Goal: Use online tool/utility: Utilize a website feature to perform a specific function

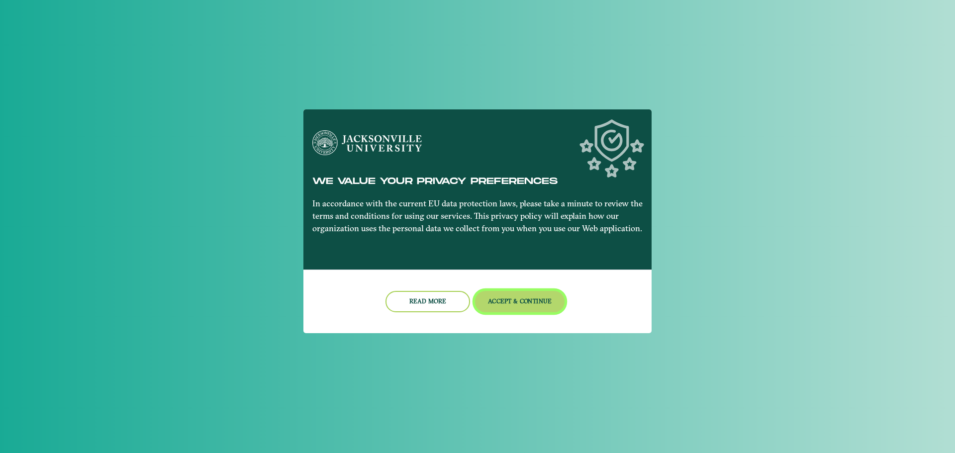
click at [514, 298] on button "Accept & Continue" at bounding box center [520, 301] width 90 height 21
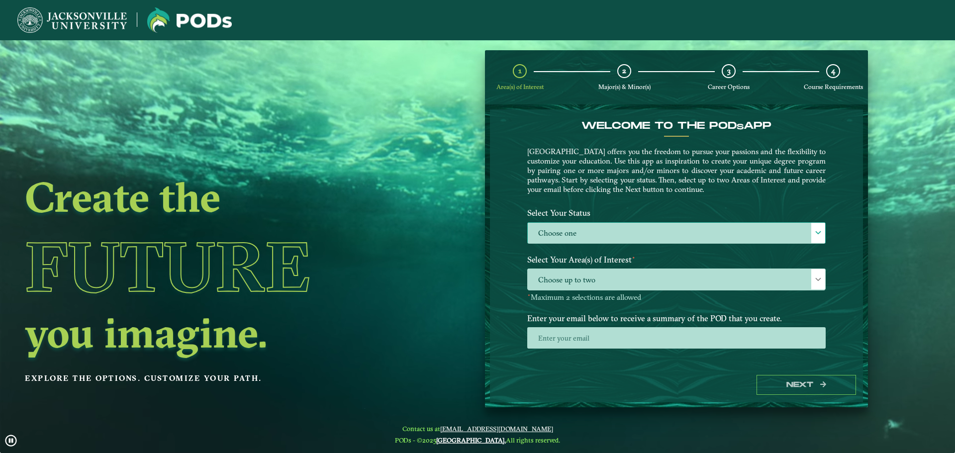
click at [613, 232] on label "Choose one" at bounding box center [677, 233] width 298 height 21
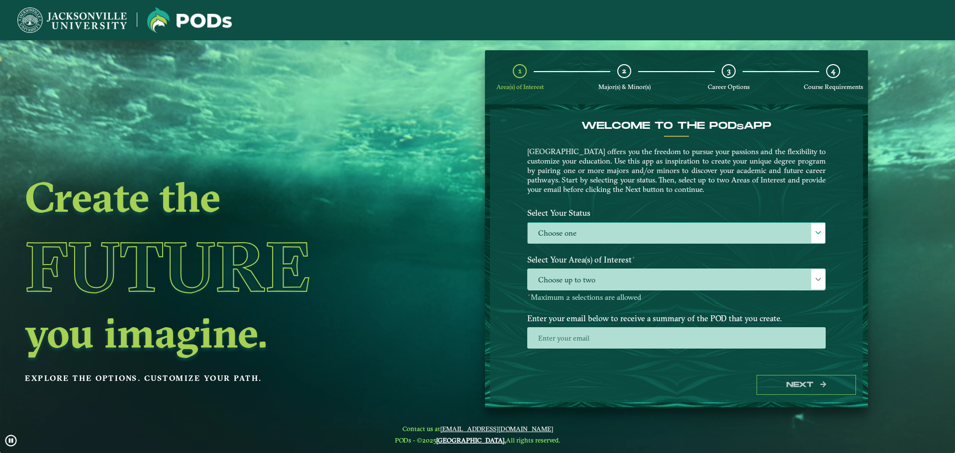
scroll to position [5, 46]
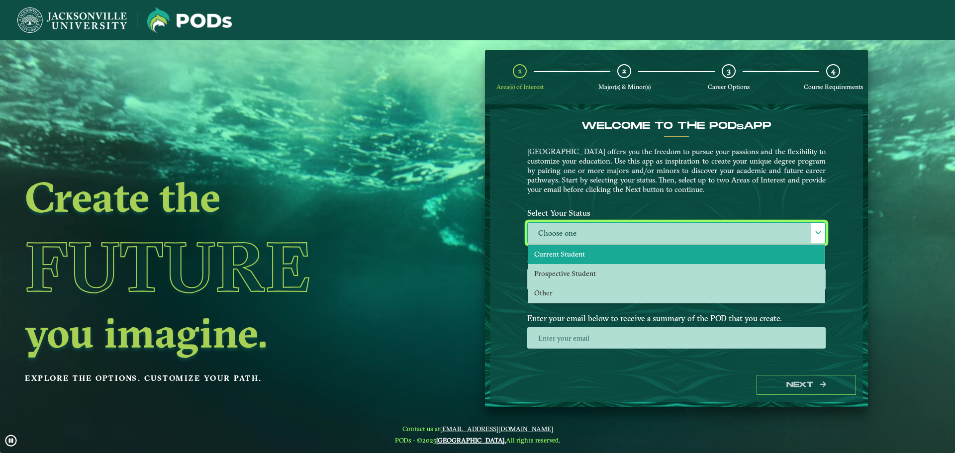
click at [606, 250] on li "Current Student" at bounding box center [676, 254] width 297 height 19
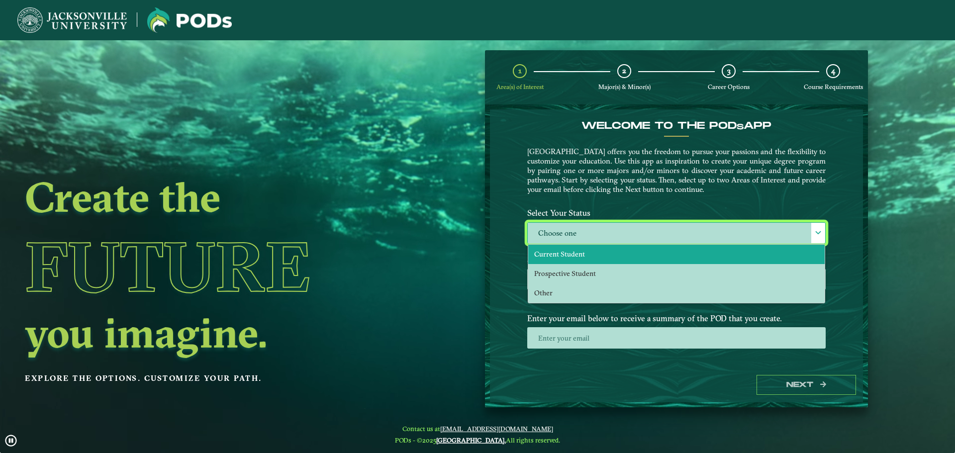
select select "[object Object]"
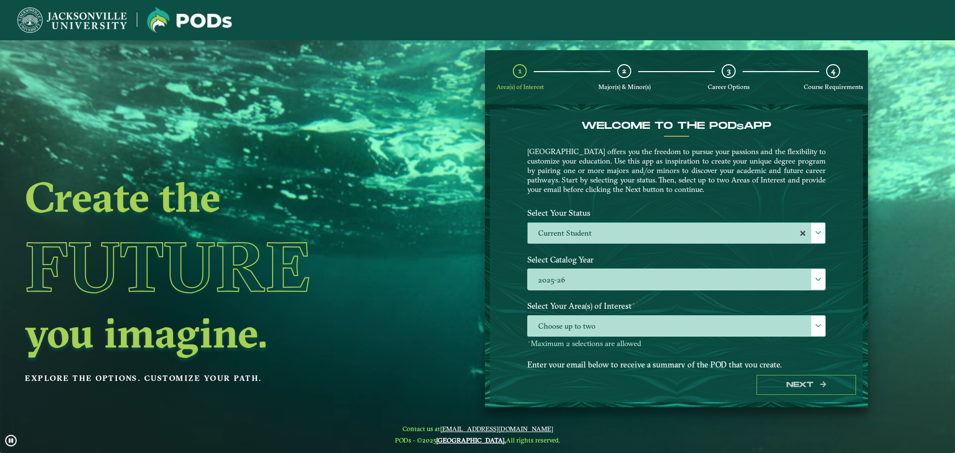
click at [846, 277] on div "Welcome to the POD s app [GEOGRAPHIC_DATA] offers you the freedom to pursue you…" at bounding box center [676, 238] width 373 height 258
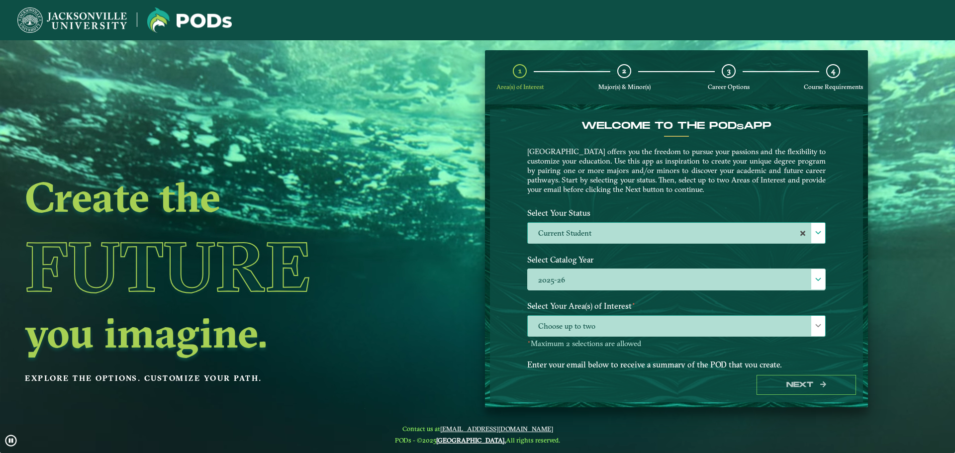
click at [820, 332] on div at bounding box center [819, 326] width 14 height 20
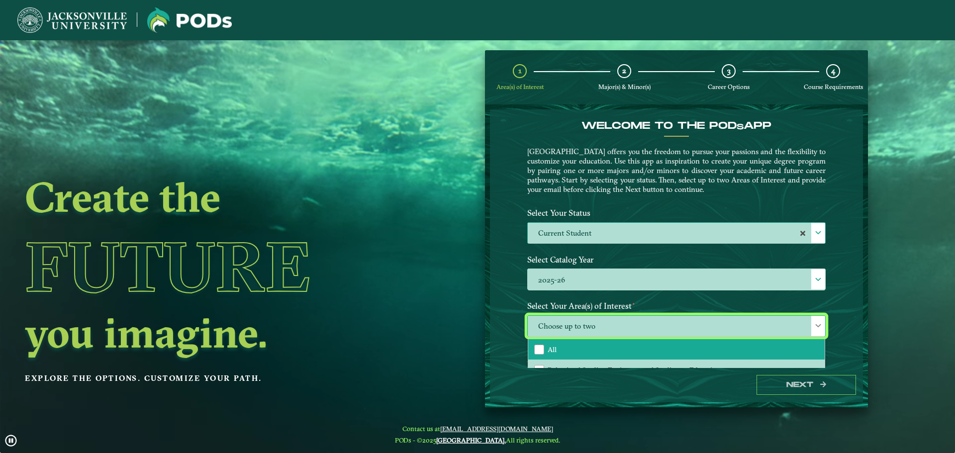
click at [629, 350] on li "All" at bounding box center [676, 349] width 297 height 21
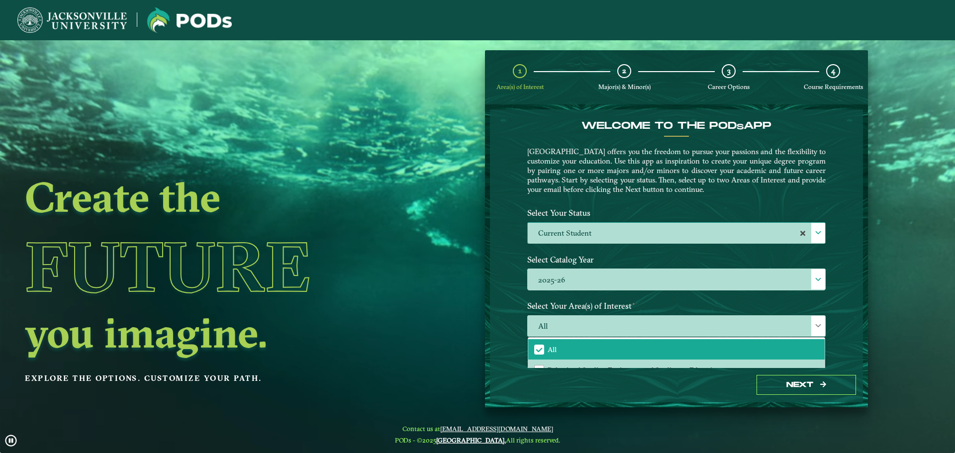
click at [851, 356] on div "Welcome to the POD s app [GEOGRAPHIC_DATA] offers you the freedom to pursue you…" at bounding box center [676, 238] width 373 height 258
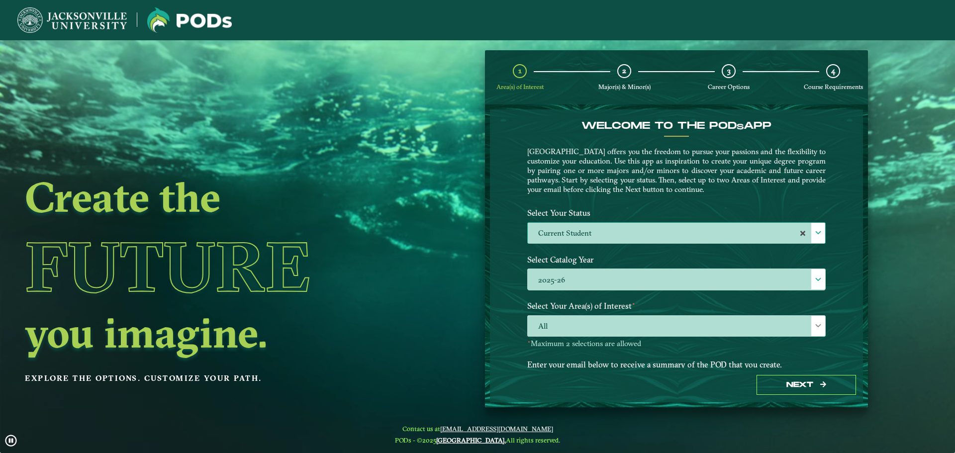
scroll to position [51, 0]
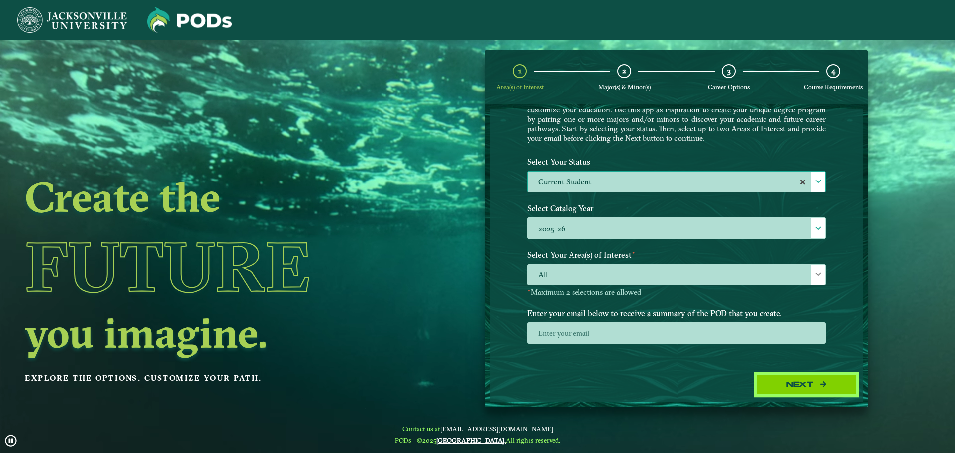
click at [825, 384] on icon "button" at bounding box center [824, 384] width 6 height 7
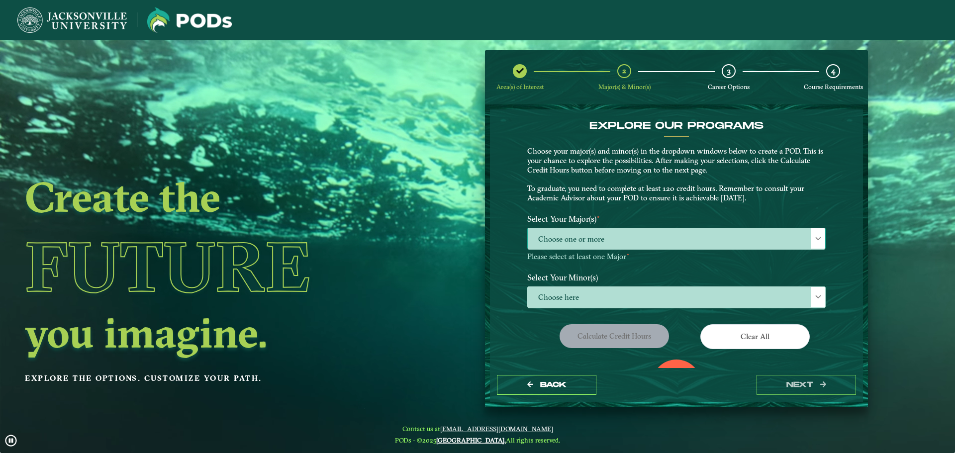
click at [684, 244] on span "Choose one or more" at bounding box center [677, 238] width 298 height 21
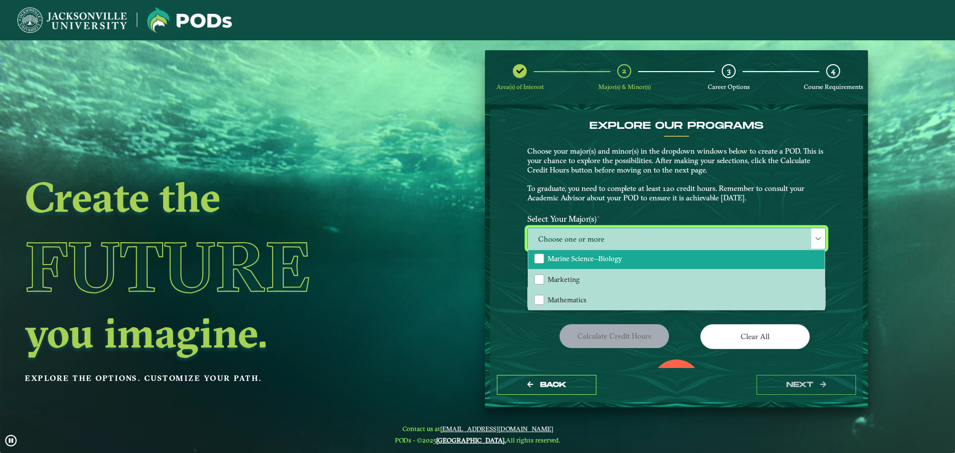
scroll to position [597, 0]
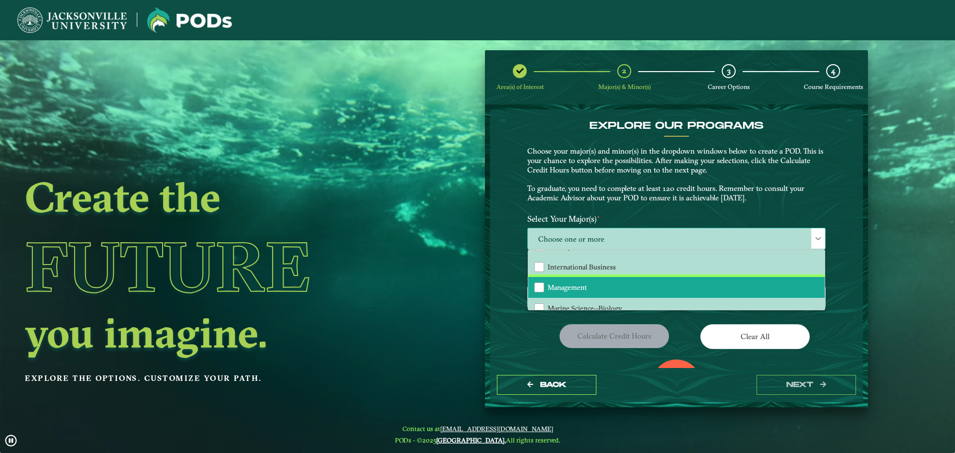
click at [676, 287] on li "Management" at bounding box center [676, 287] width 297 height 21
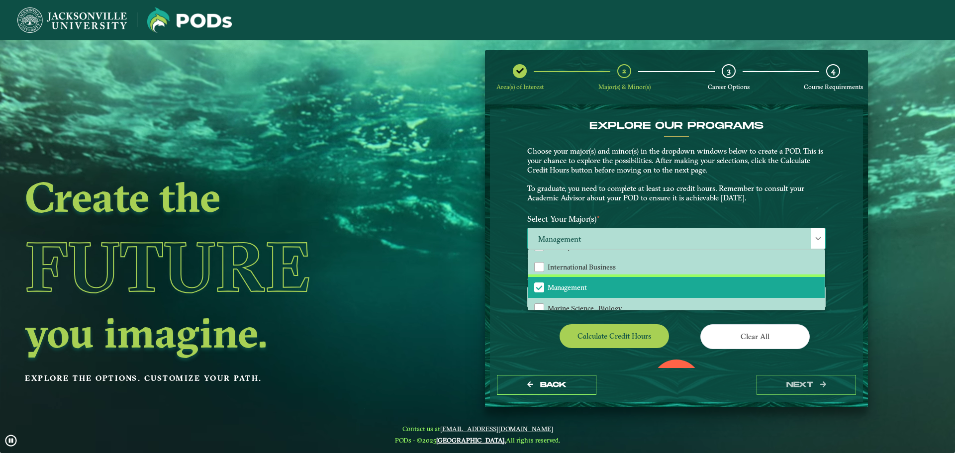
scroll to position [796, 0]
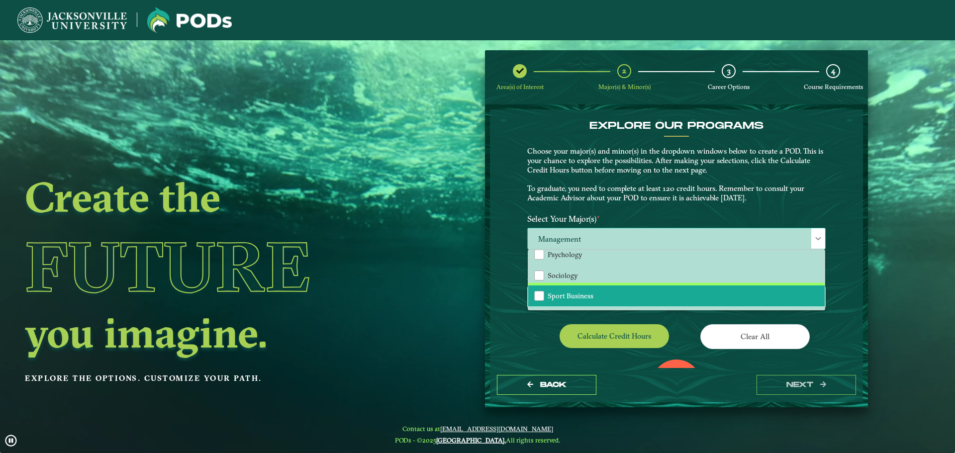
click at [656, 289] on li "Sport Business" at bounding box center [676, 296] width 297 height 21
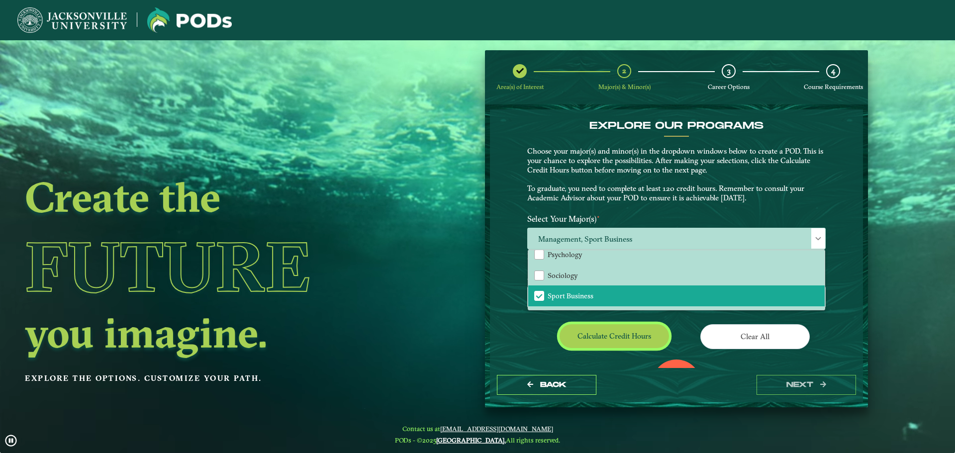
click at [654, 329] on button "Calculate credit hours" at bounding box center [614, 335] width 109 height 23
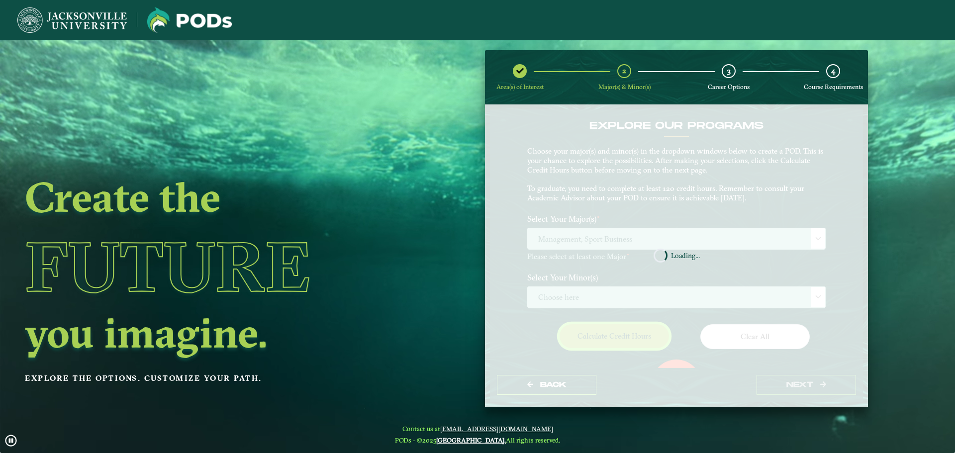
scroll to position [57, 0]
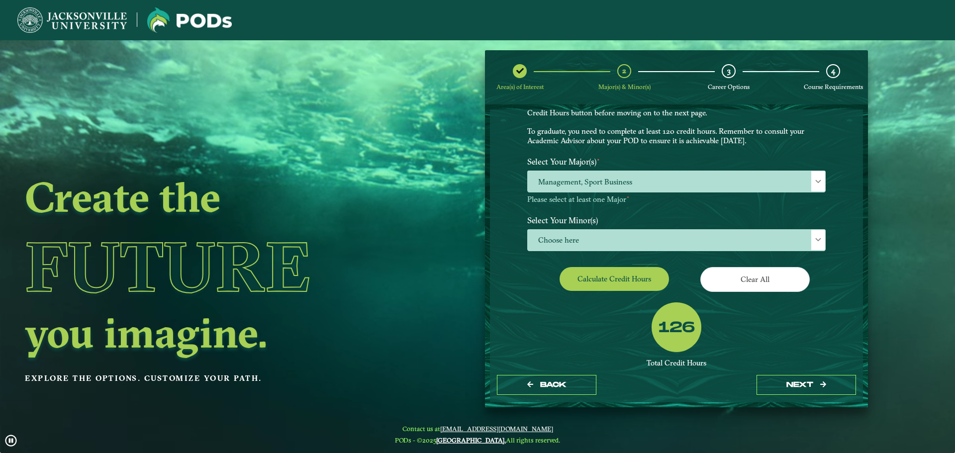
click at [815, 323] on div "126 Total Credit Hours Successful POD This looks like a successful POD! It appe…" at bounding box center [676, 363] width 313 height 121
